Goal: Transaction & Acquisition: Purchase product/service

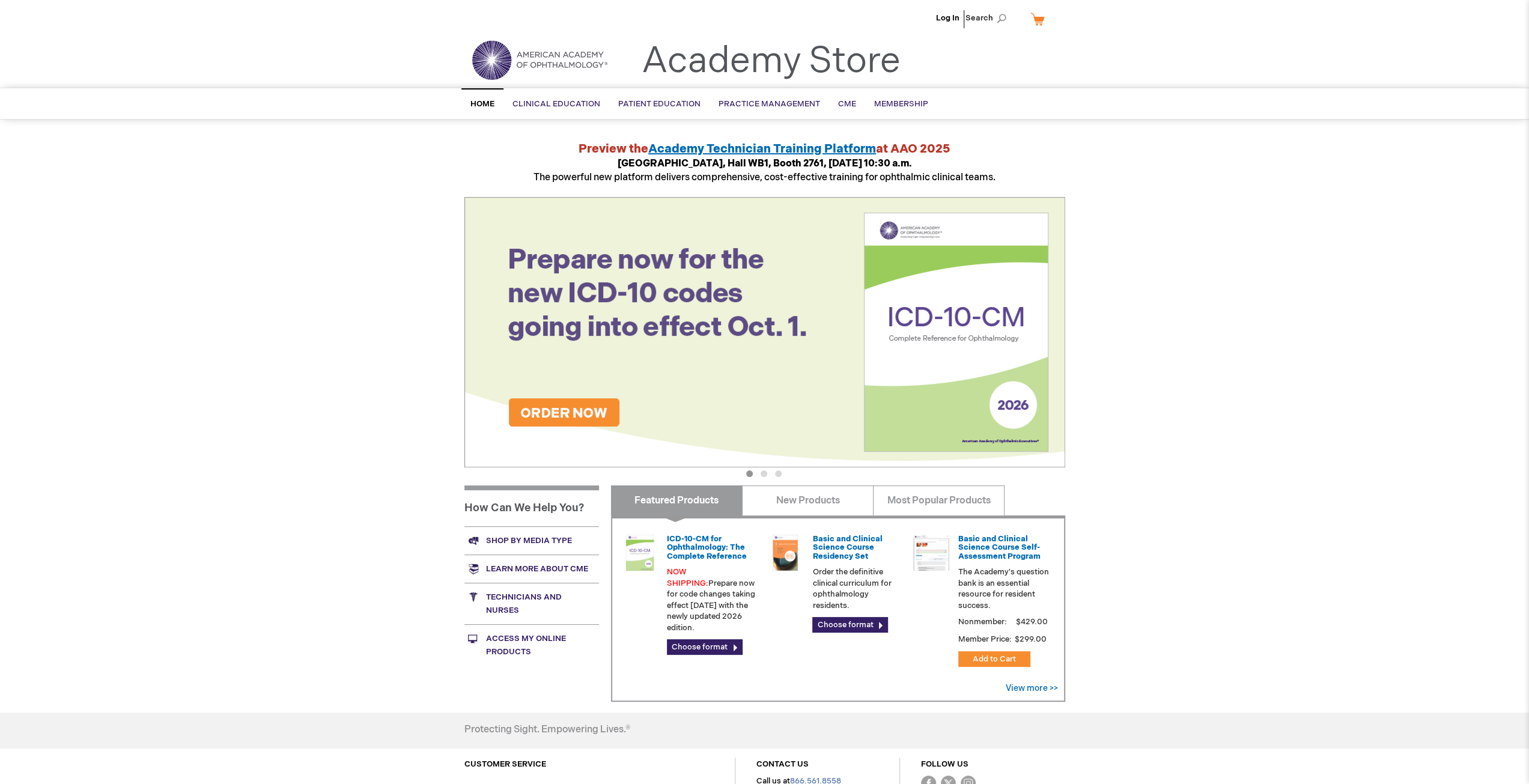
click at [531, 542] on link "Shop by media type" at bounding box center [532, 541] width 135 height 28
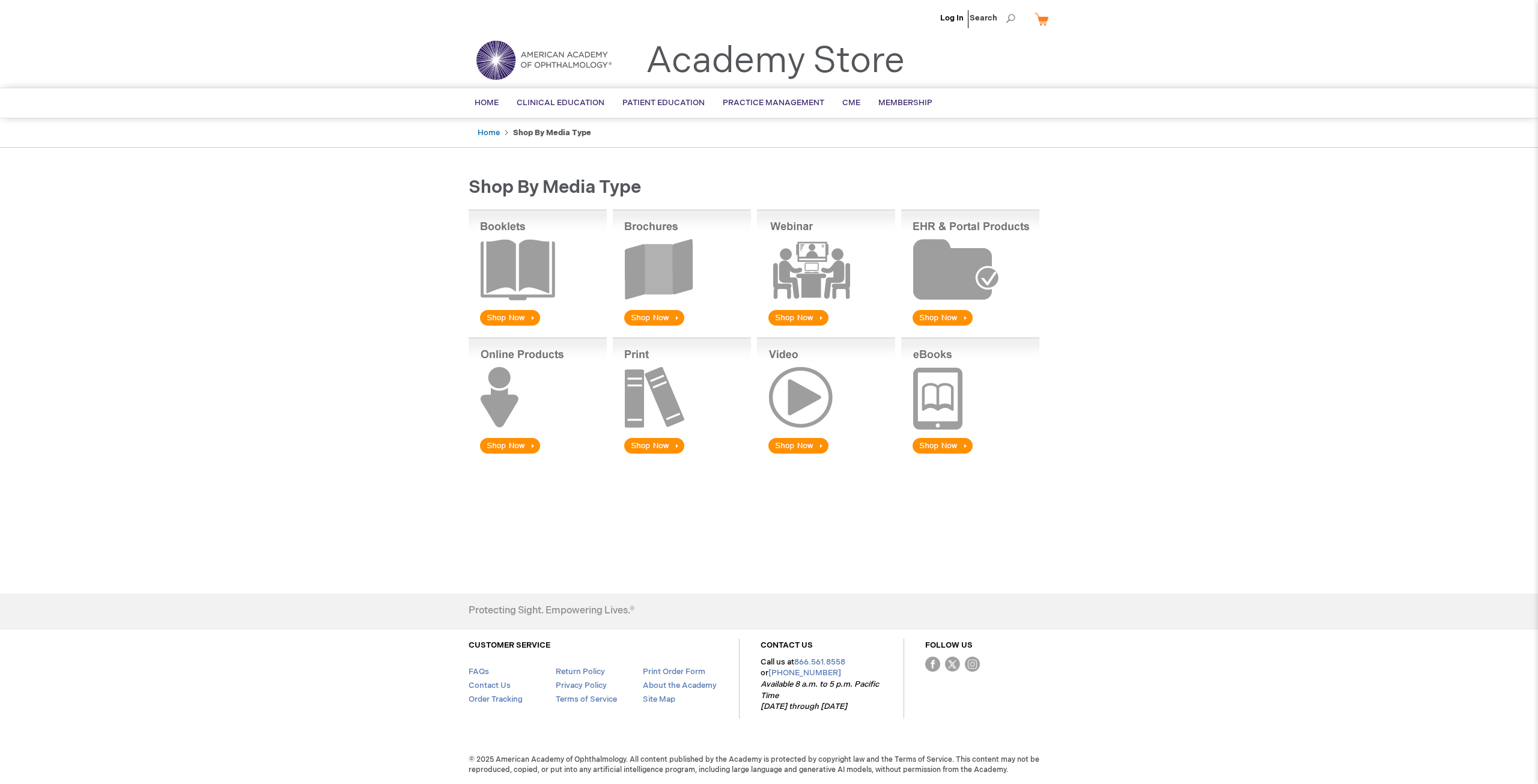
click at [654, 228] on img at bounding box center [682, 269] width 138 height 119
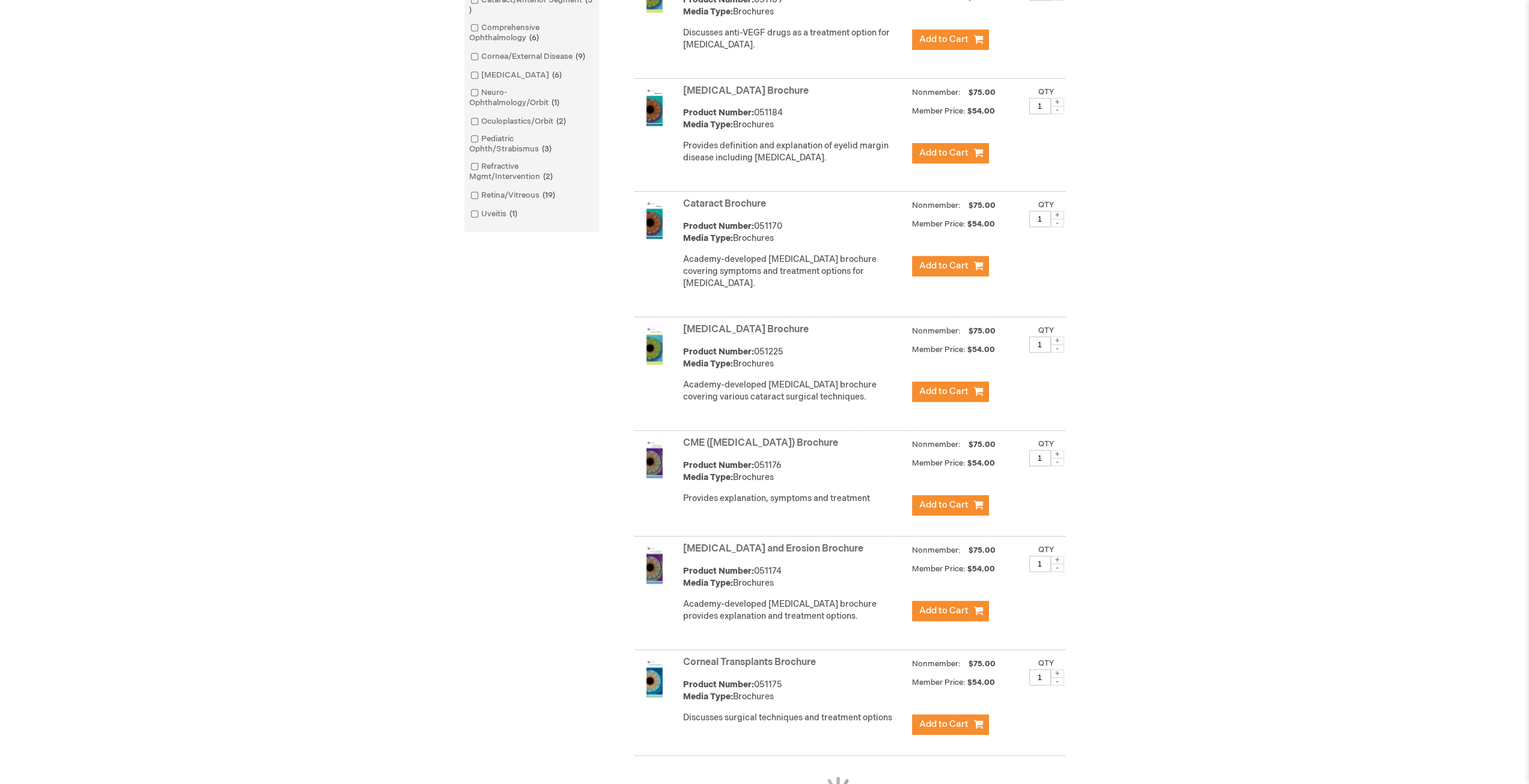
scroll to position [721, 0]
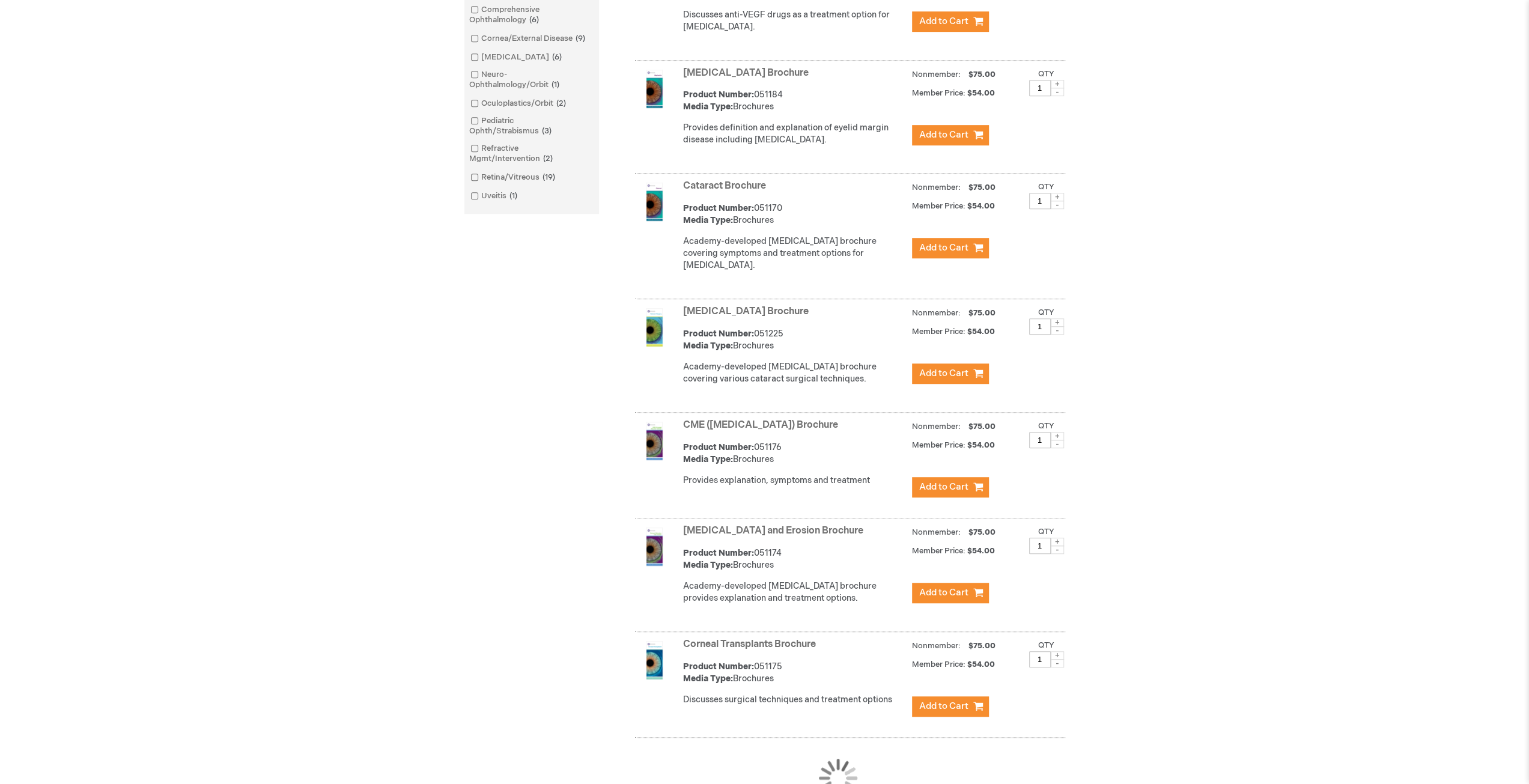
scroll to position [754, 0]
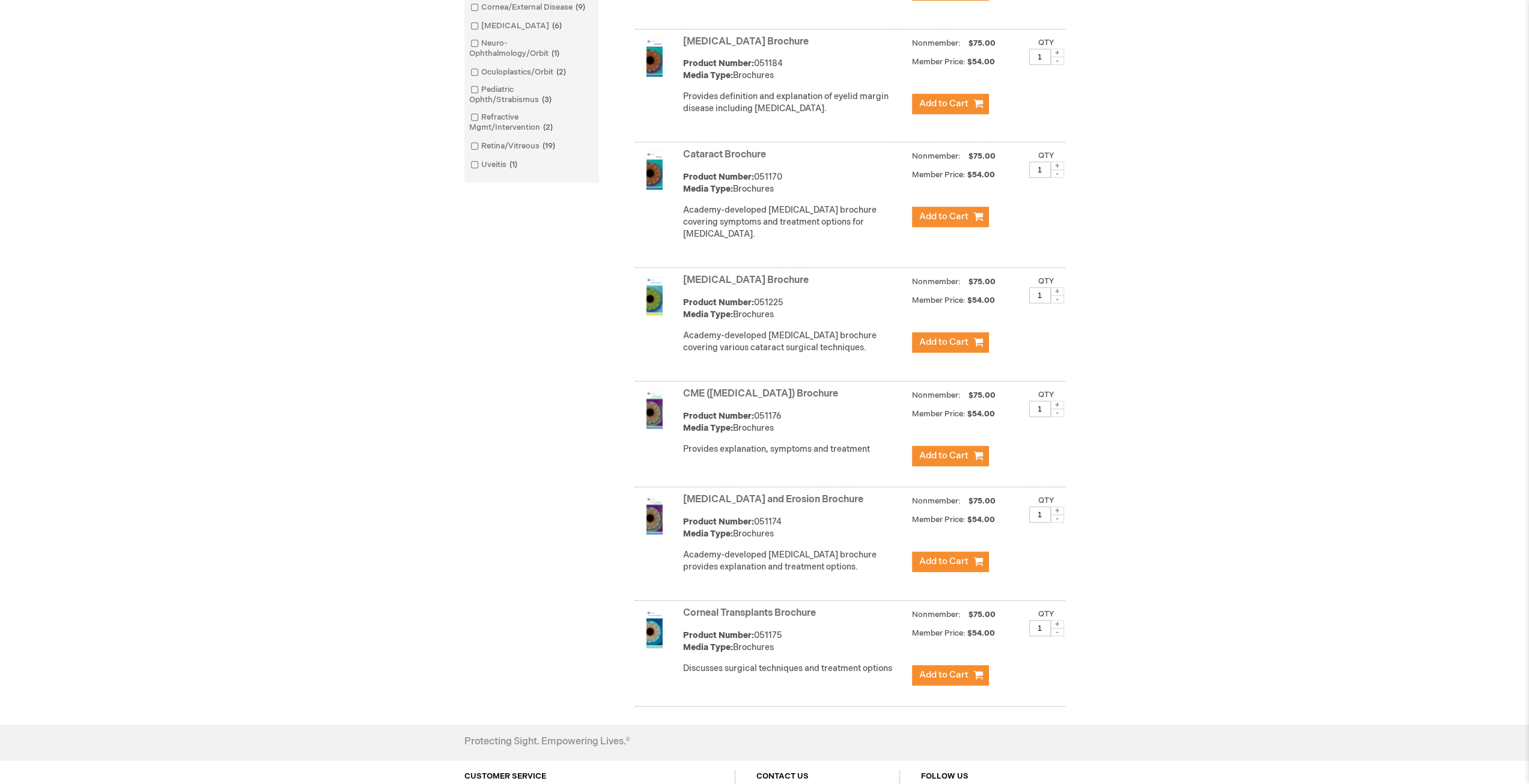
scroll to position [792, 0]
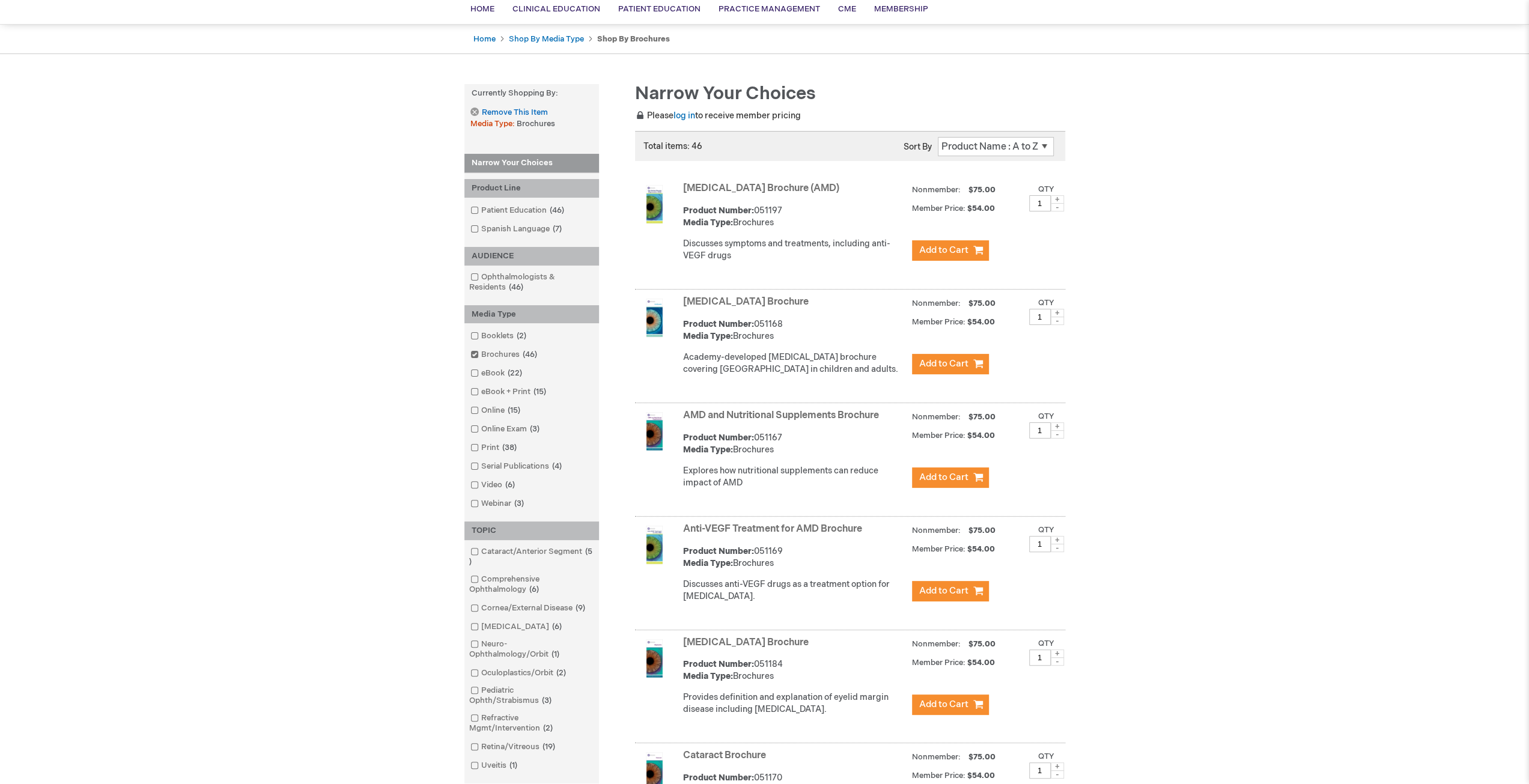
click at [1027, 144] on select "Position Product Name : A to Z Product Name : Z to A Price : Low to High Price …" at bounding box center [996, 146] width 116 height 20
select select "name"
click at [938, 137] on select "Position Product Name : A to Z Product Name : Z to A Price : Low to High Price …" at bounding box center [996, 146] width 116 height 20
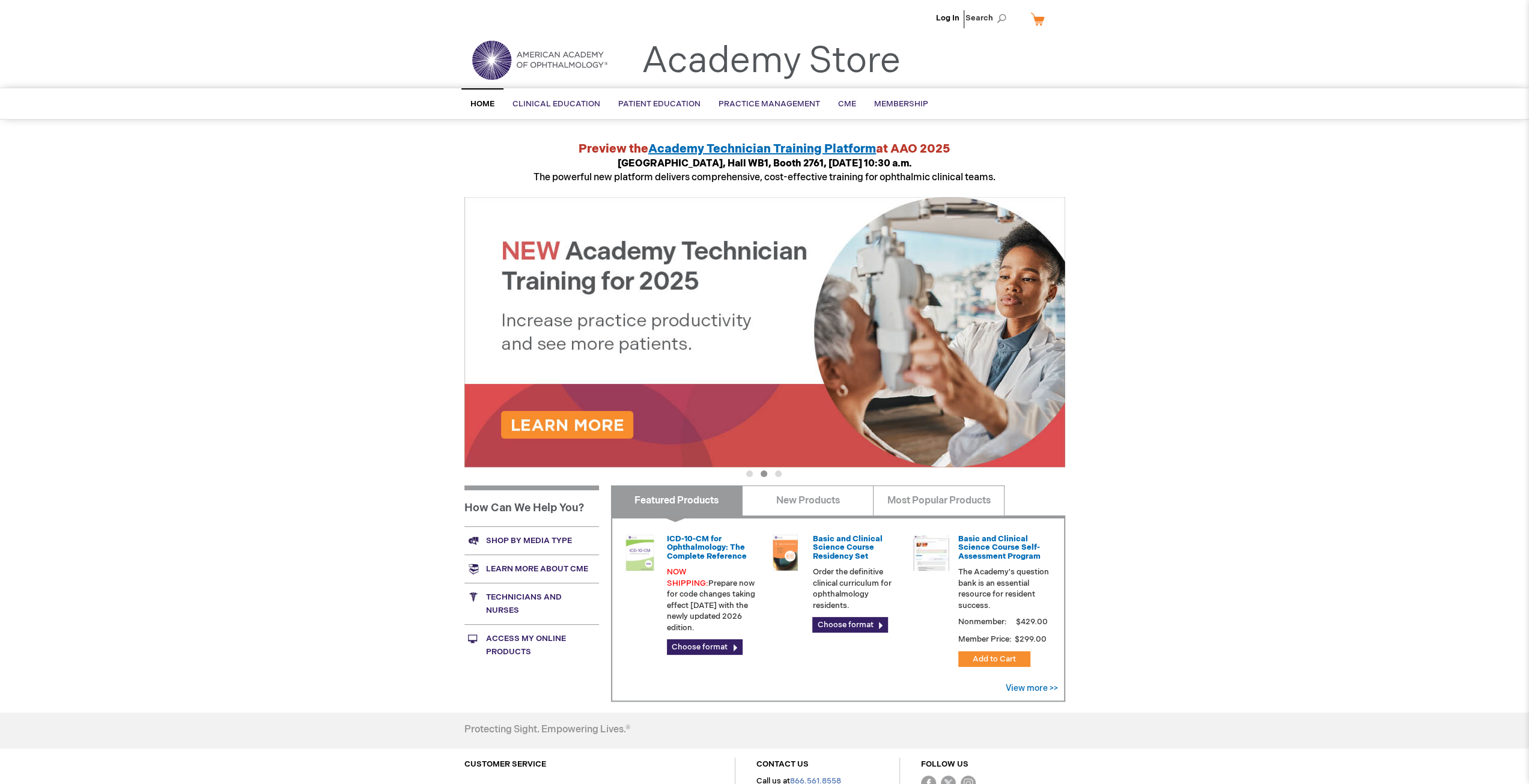
click at [551, 542] on link "Shop by media type" at bounding box center [532, 541] width 135 height 28
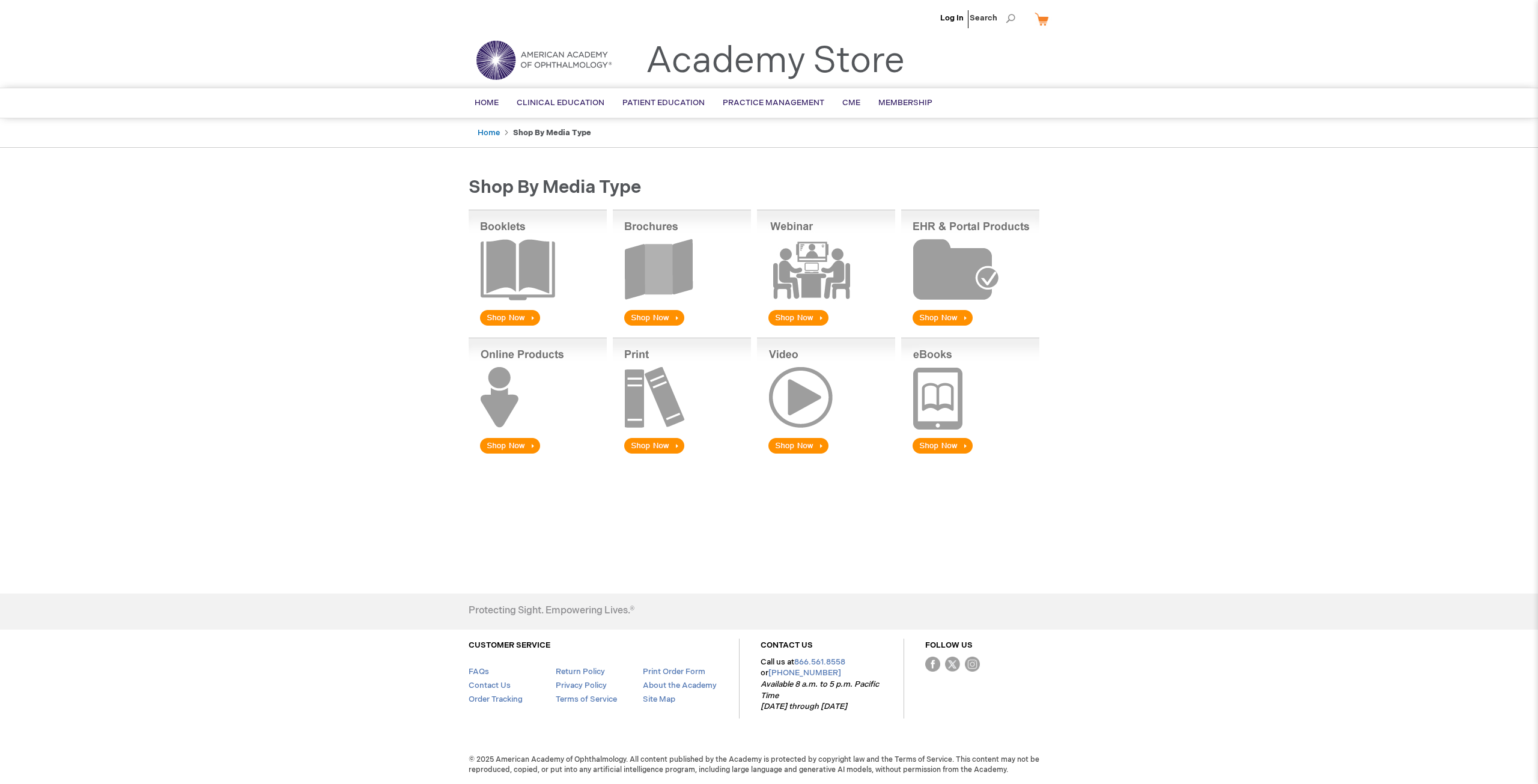
click at [650, 280] on img at bounding box center [682, 269] width 138 height 119
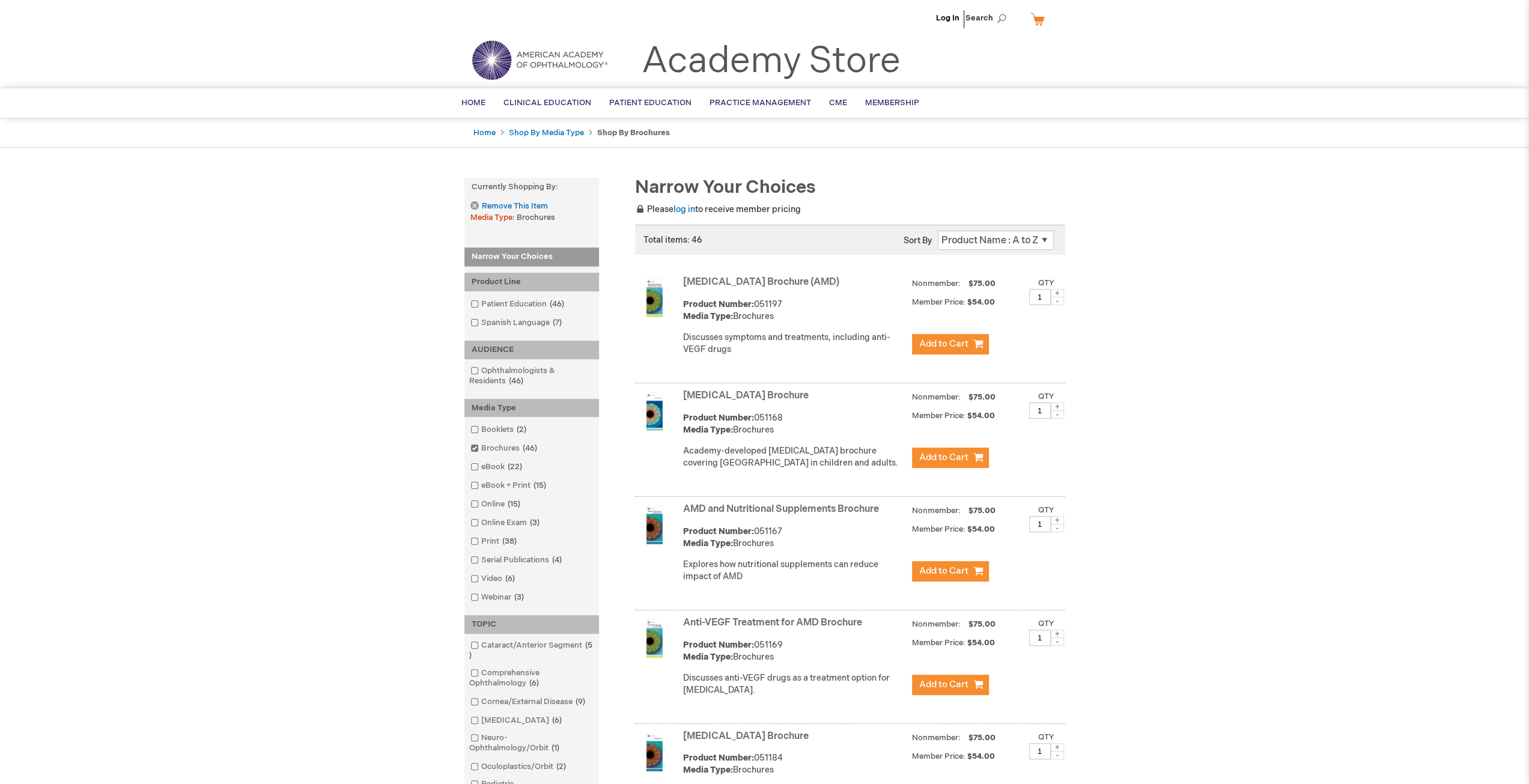
click at [1034, 236] on select "Position Product Name : A to Z Product Name : Z to A Price : Low to High Price …" at bounding box center [996, 240] width 116 height 20
select select "name"
click at [938, 231] on select "Position Product Name : A to Z Product Name : Z to A Price : Low to High Price …" at bounding box center [996, 240] width 116 height 20
